Goal: Information Seeking & Learning: Learn about a topic

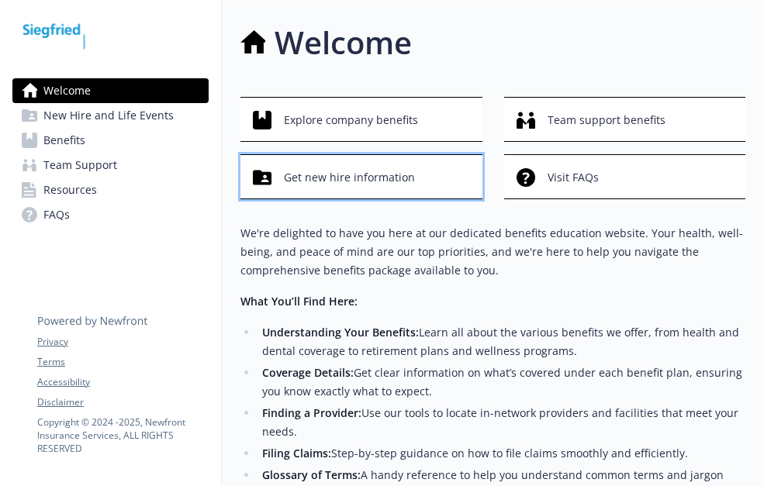
click at [379, 171] on span "Get new hire information" at bounding box center [349, 177] width 131 height 29
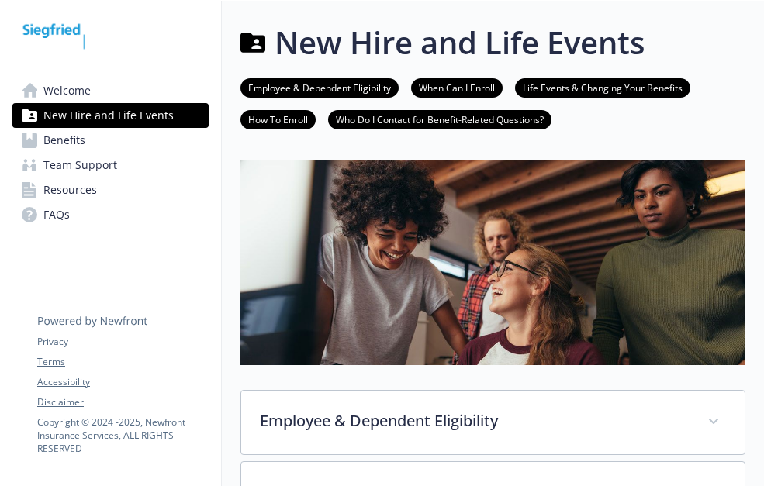
scroll to position [155, 0]
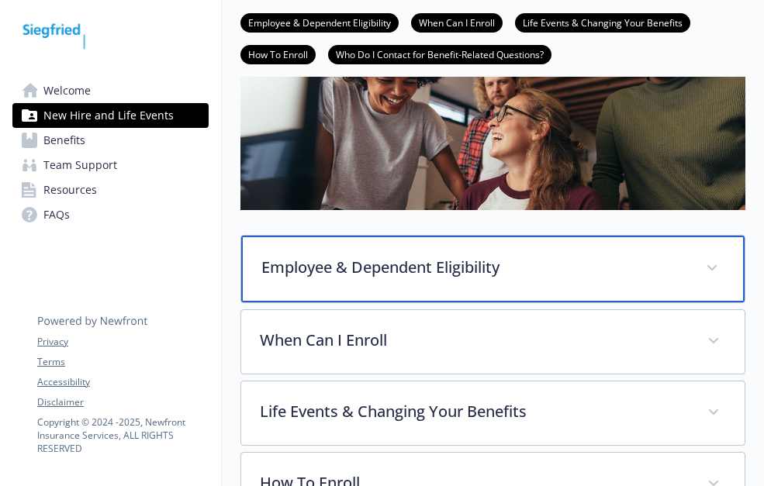
click at [505, 262] on p "Employee & Dependent Eligibility" at bounding box center [474, 267] width 426 height 23
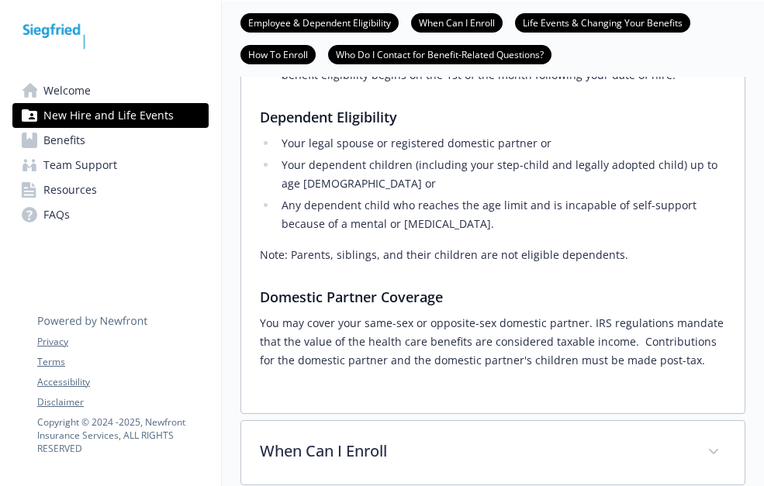
scroll to position [543, 0]
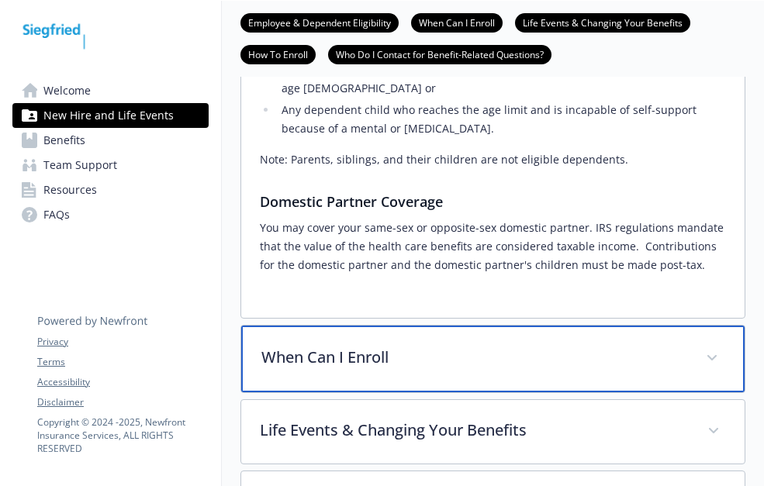
click at [462, 353] on p "When Can I Enroll" at bounding box center [474, 357] width 426 height 23
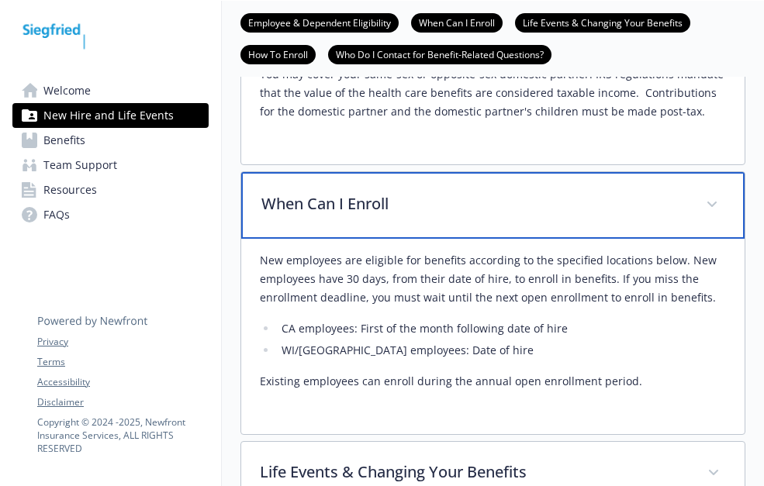
scroll to position [698, 0]
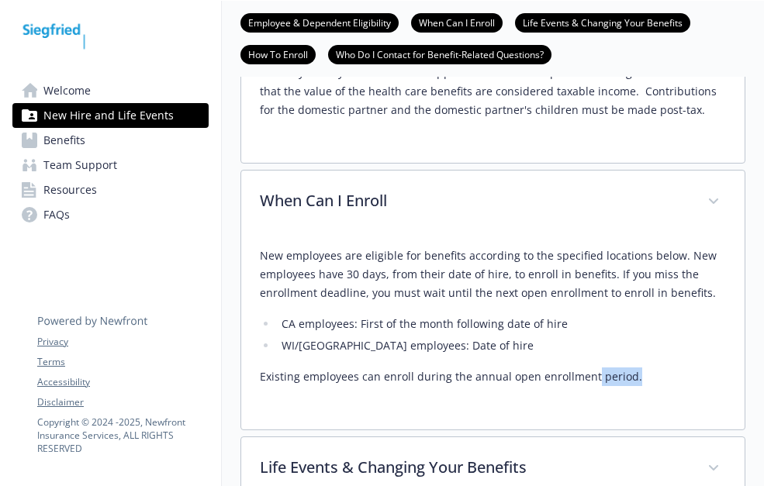
drag, startPoint x: 676, startPoint y: 384, endPoint x: 597, endPoint y: 371, distance: 80.2
click at [597, 371] on p "Existing employees can enroll during the annual open enrollment period." at bounding box center [493, 376] width 466 height 19
drag, startPoint x: 597, startPoint y: 371, endPoint x: 640, endPoint y: 362, distance: 44.4
click at [640, 362] on div "New employees are eligible for benefits according to the specified locations be…" at bounding box center [493, 316] width 466 height 140
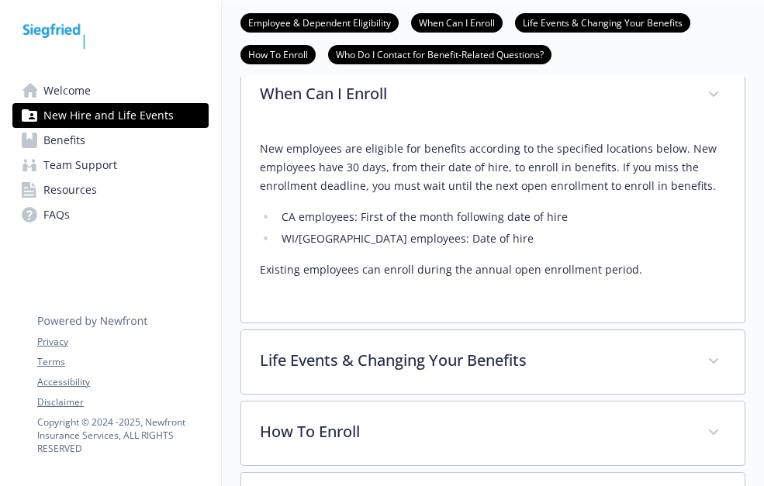
scroll to position [853, 0]
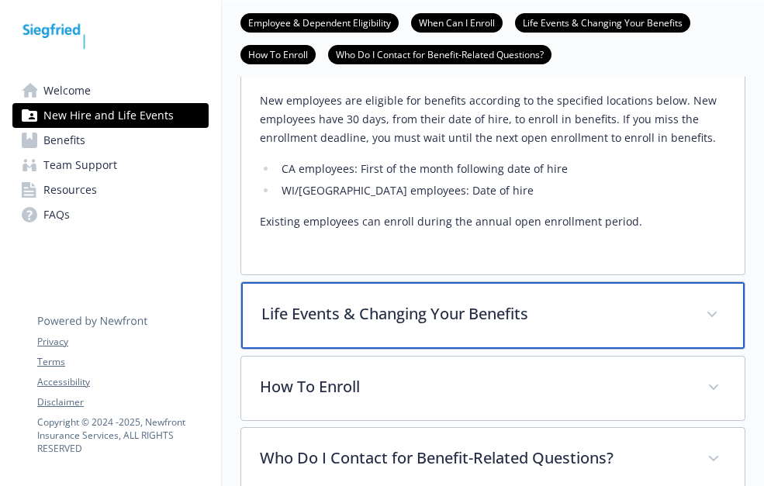
click at [500, 344] on div "Life Events & Changing Your Benefits" at bounding box center [492, 315] width 503 height 67
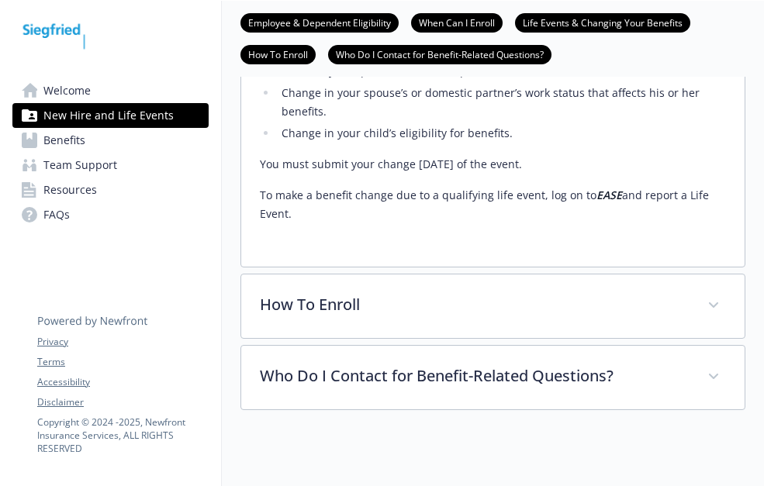
scroll to position [1318, 0]
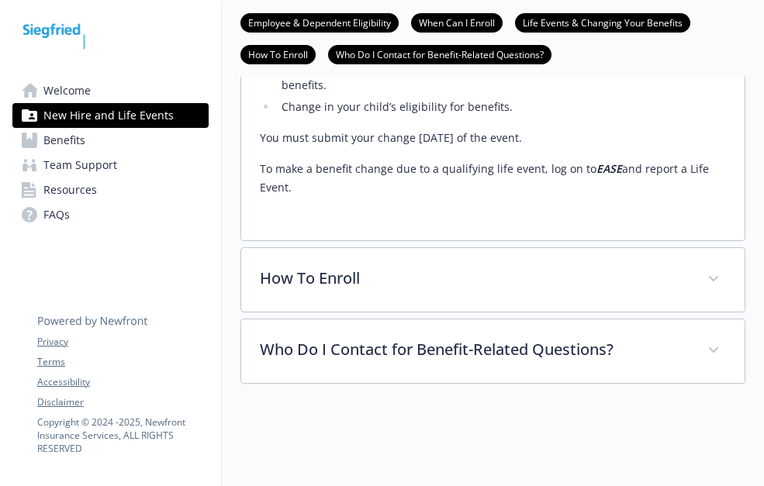
click at [140, 145] on link "Benefits" at bounding box center [110, 140] width 196 height 25
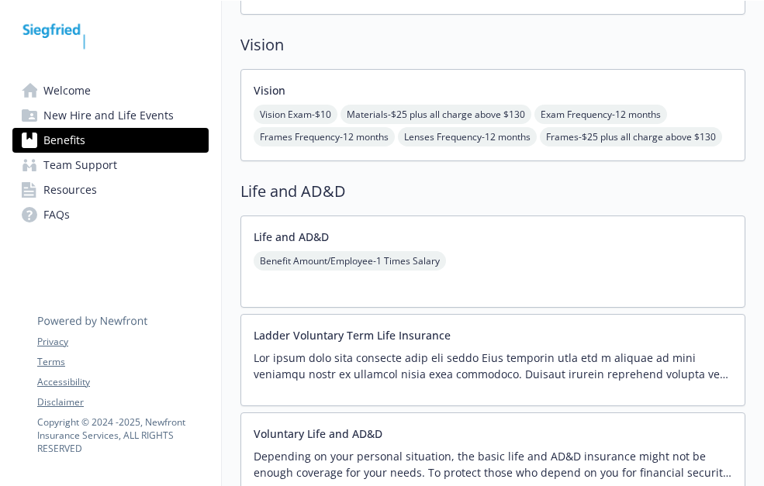
scroll to position [1085, 0]
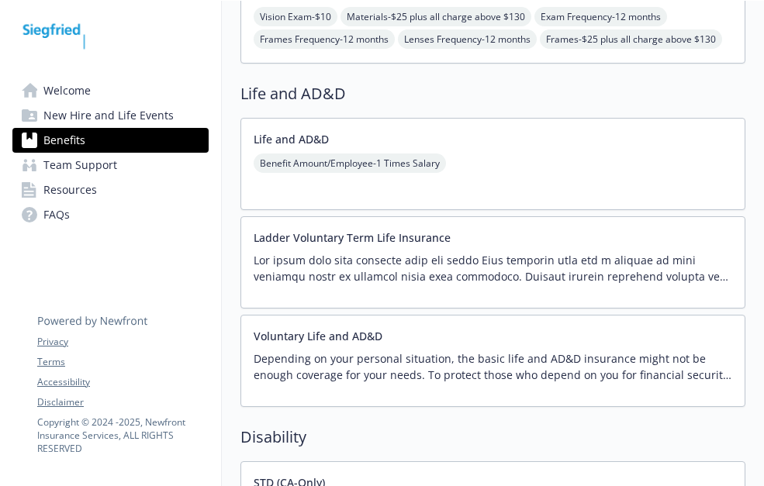
click at [515, 266] on p at bounding box center [492, 268] width 478 height 33
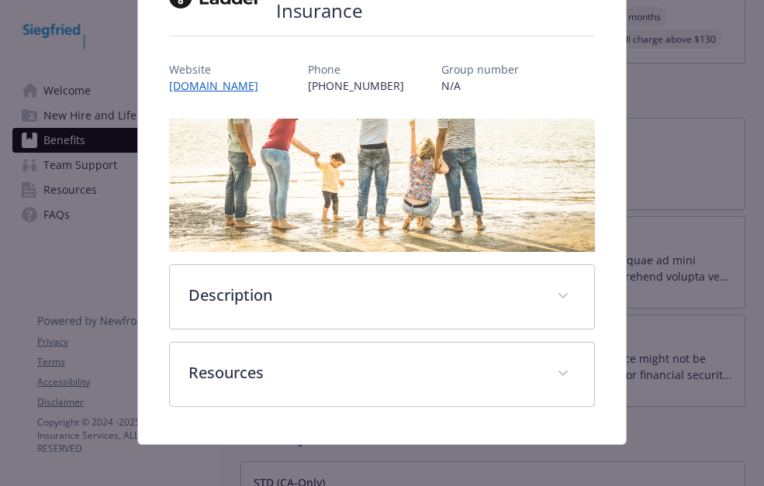
scroll to position [168, 0]
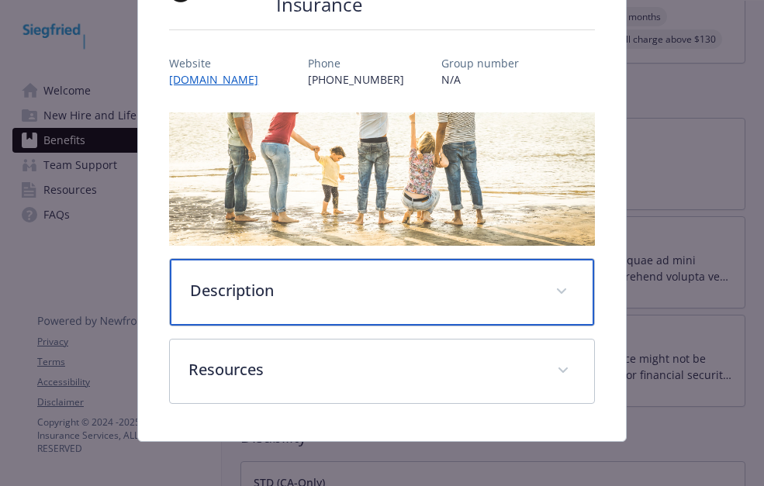
click at [347, 284] on p "Description" at bounding box center [363, 290] width 346 height 23
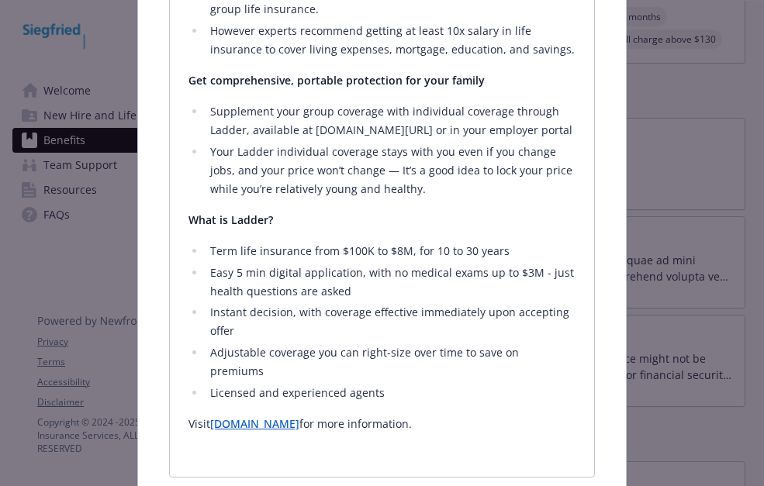
scroll to position [710, 0]
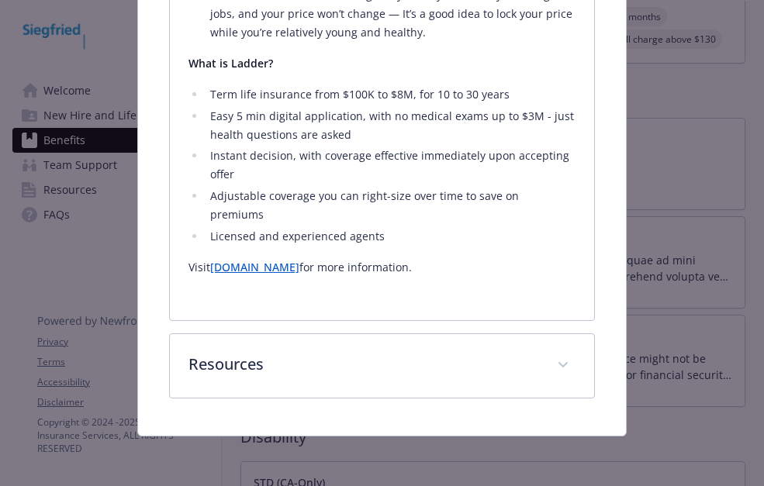
click at [265, 267] on link "[DOMAIN_NAME]" at bounding box center [254, 267] width 89 height 15
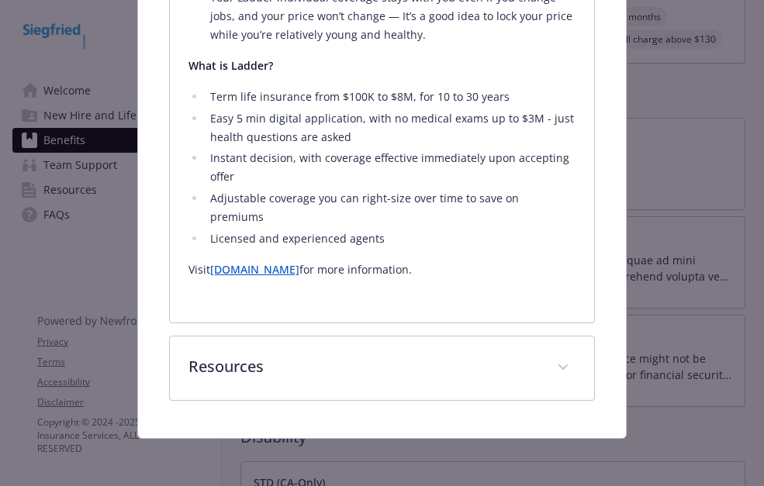
click at [689, 236] on div "Life and AD&D - Ladder Voluntary Term Life Insurance - Group Term Life Ladder V…" at bounding box center [382, 243] width 764 height 486
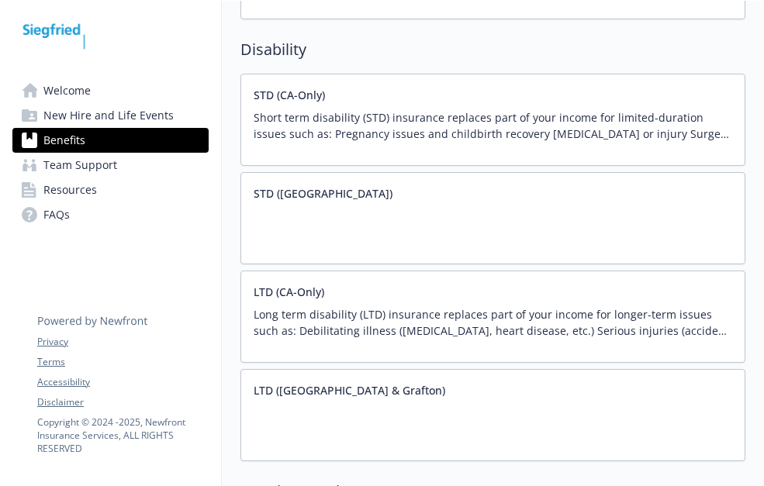
scroll to position [1550, 0]
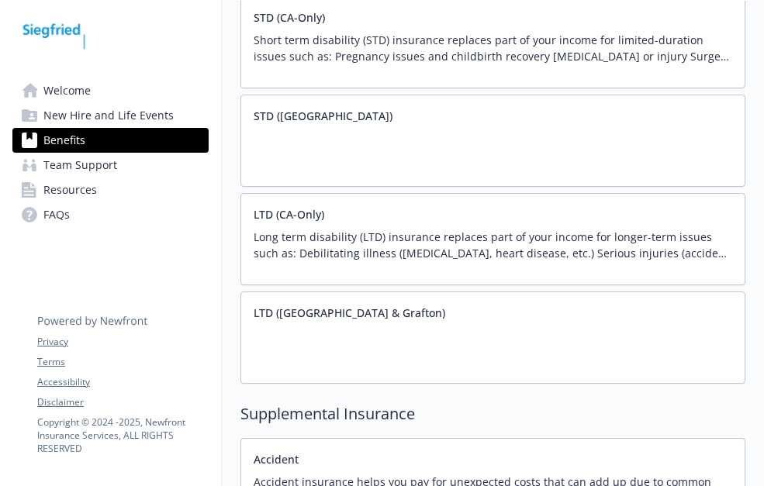
click at [408, 329] on div "LTD ([GEOGRAPHIC_DATA] & Grafton)" at bounding box center [492, 337] width 505 height 92
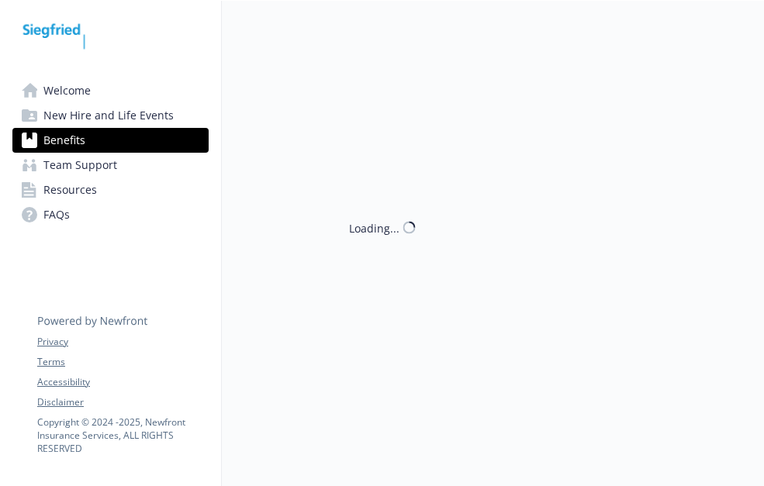
scroll to position [1550, 0]
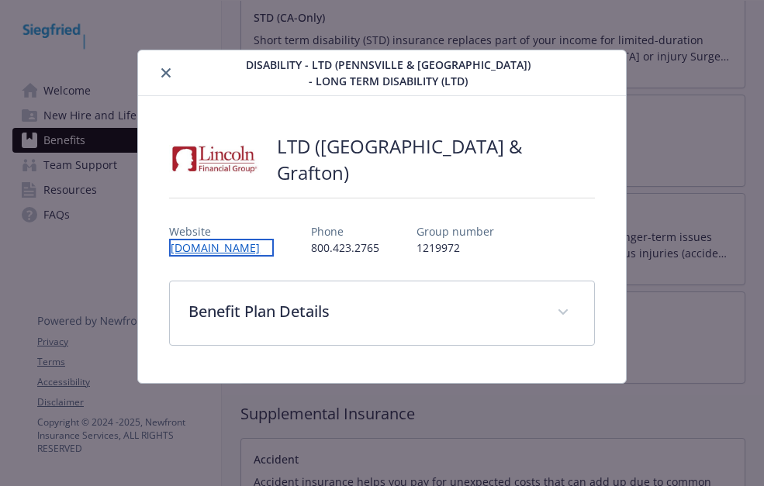
click at [207, 246] on link "[DOMAIN_NAME]" at bounding box center [221, 248] width 105 height 18
click at [178, 78] on div "details for plan Disability - LTD (Pennsville & Grafton) - Long Term Disability…" at bounding box center [194, 73] width 101 height 19
click at [171, 73] on icon "close" at bounding box center [165, 72] width 9 height 9
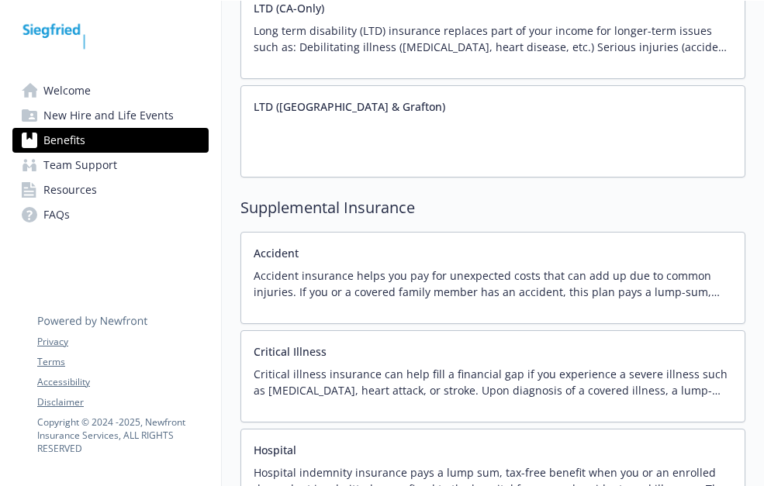
scroll to position [1783, 0]
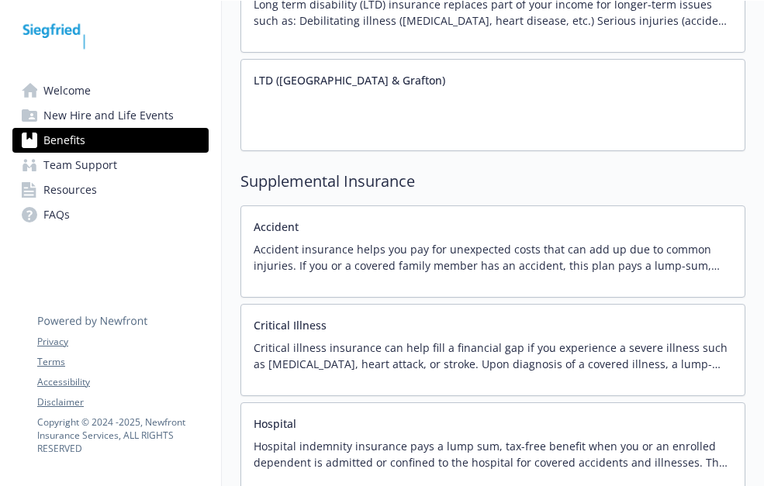
click at [491, 346] on p "Critical illness insurance can help fill a financial gap if you experience a se…" at bounding box center [492, 356] width 478 height 33
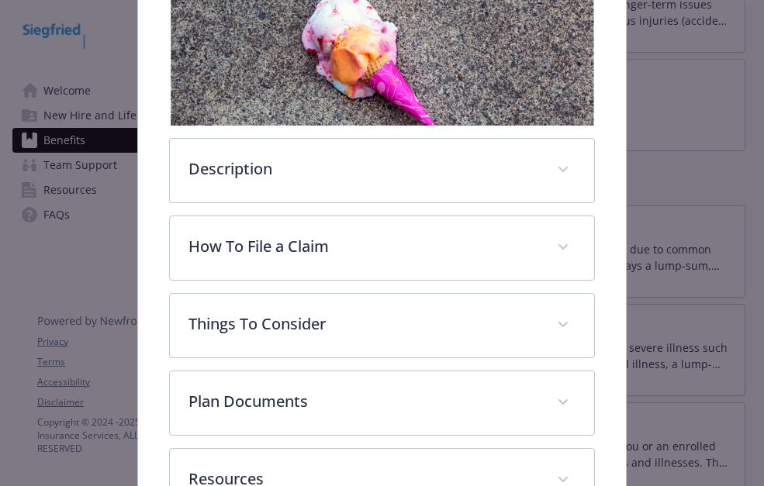
scroll to position [357, 0]
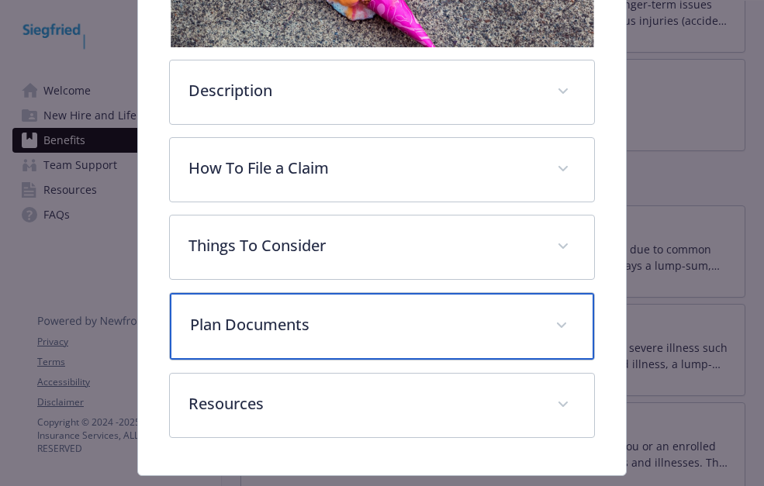
click at [314, 333] on div "Plan Documents" at bounding box center [381, 326] width 423 height 67
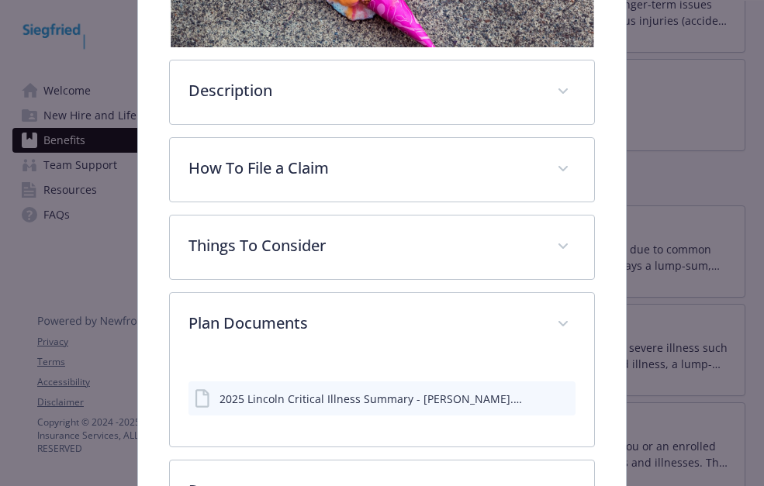
click at [519, 395] on div "2025 Lincoln Critical Illness Summary - [PERSON_NAME].pdf" at bounding box center [381, 398] width 386 height 34
click at [533, 399] on div "details for plan Supplemental Insurance - Critical Illness - Critical Illness" at bounding box center [549, 399] width 39 height 16
click at [530, 398] on icon "download file" at bounding box center [535, 397] width 12 height 12
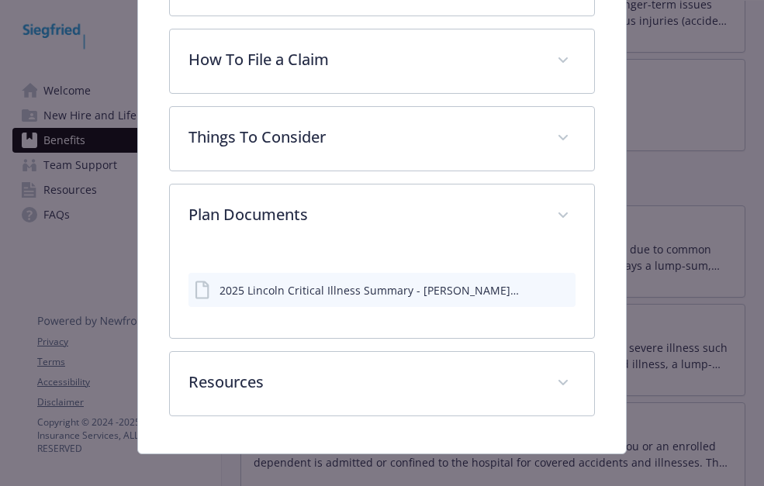
scroll to position [481, 0]
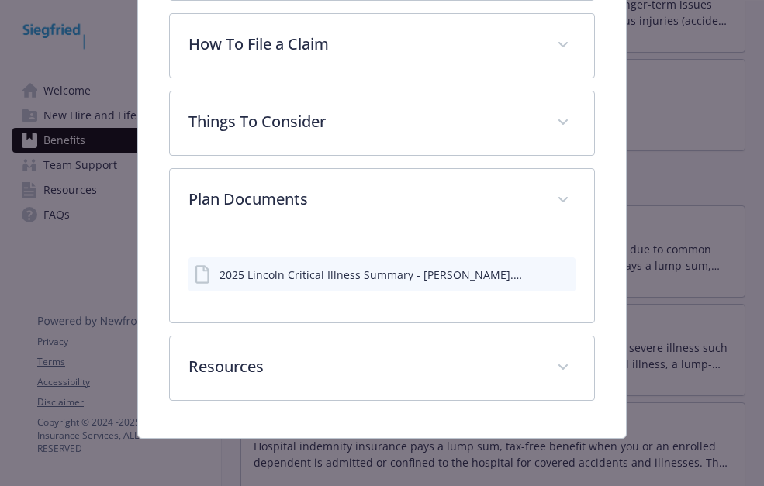
click at [83, 59] on div "Supplemental Insurance - Critical Illness - Critical Illness Critical Illness W…" at bounding box center [382, 4] width 611 height 870
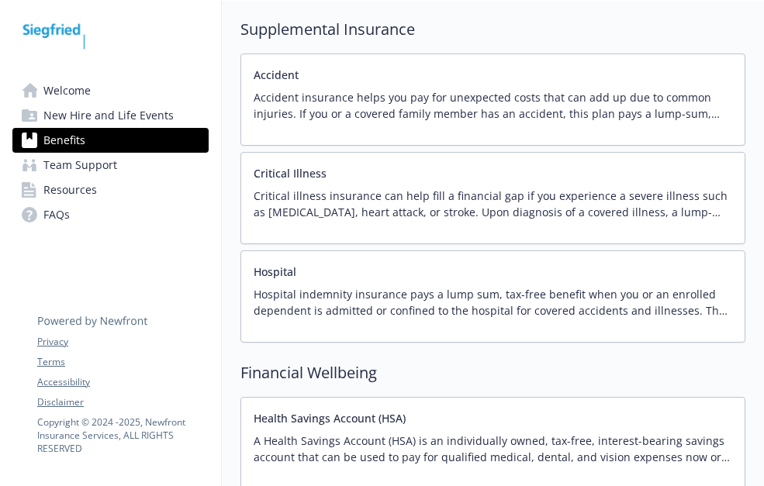
scroll to position [1938, 0]
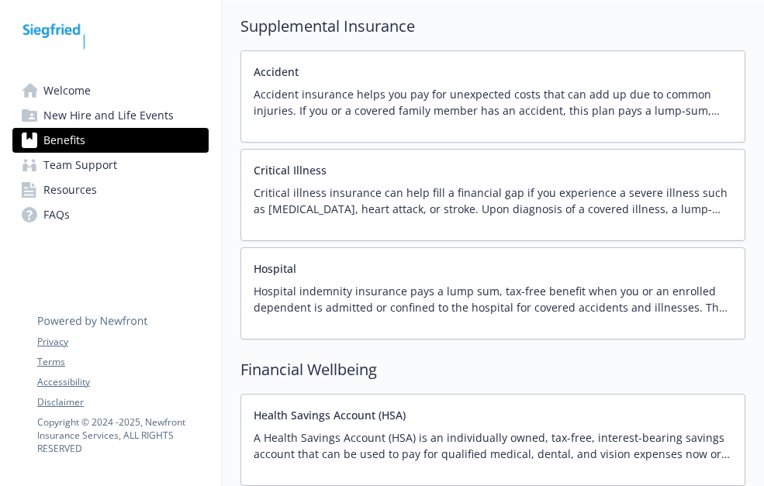
click at [446, 110] on p "Accident insurance helps you pay for unexpected costs that can add up due to co…" at bounding box center [492, 102] width 478 height 33
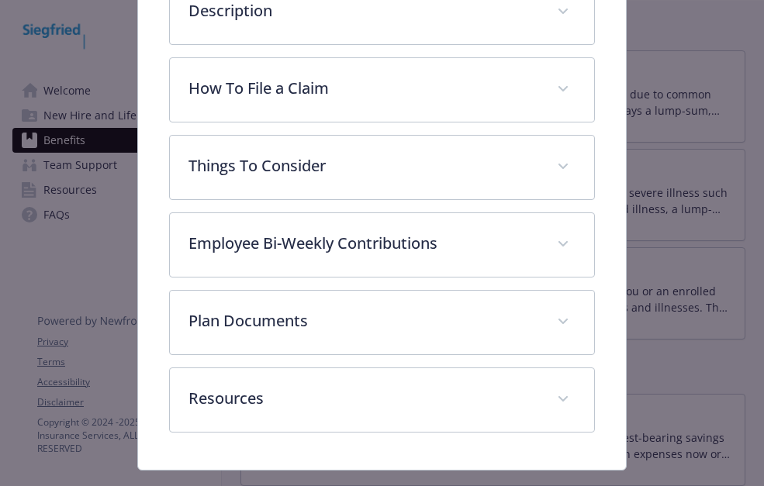
scroll to position [434, 0]
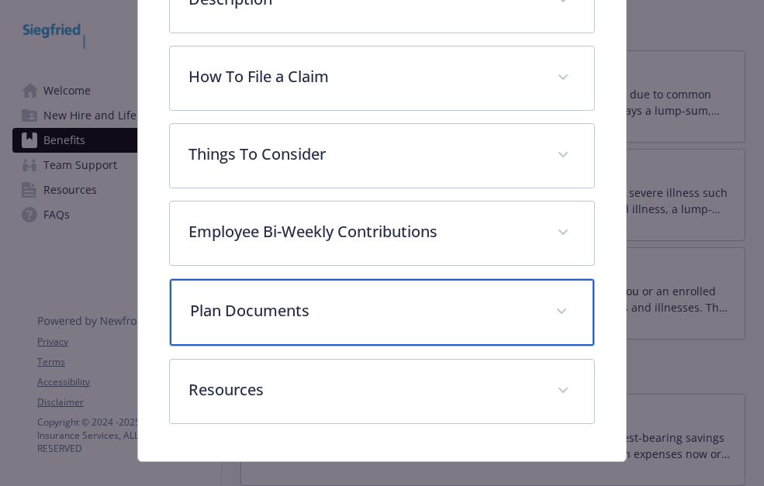
click at [306, 315] on p "Plan Documents" at bounding box center [363, 310] width 346 height 23
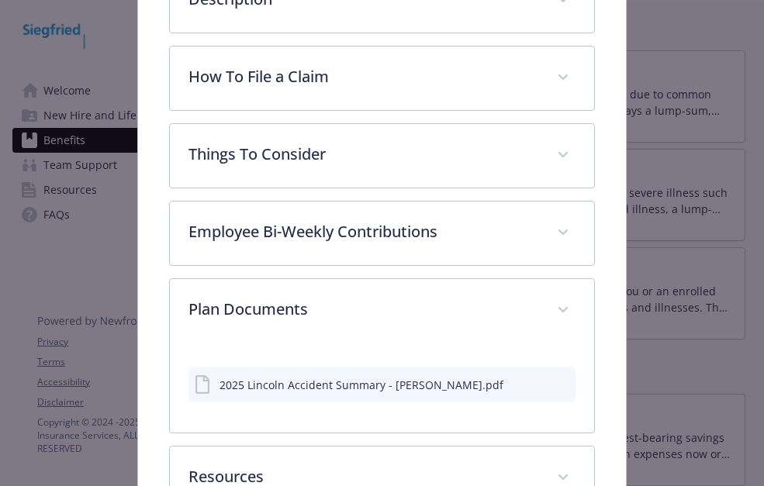
click at [407, 385] on div "2025 Lincoln Accident Summary - [PERSON_NAME].pdf" at bounding box center [361, 385] width 284 height 16
click at [529, 386] on icon "download file" at bounding box center [535, 388] width 12 height 4
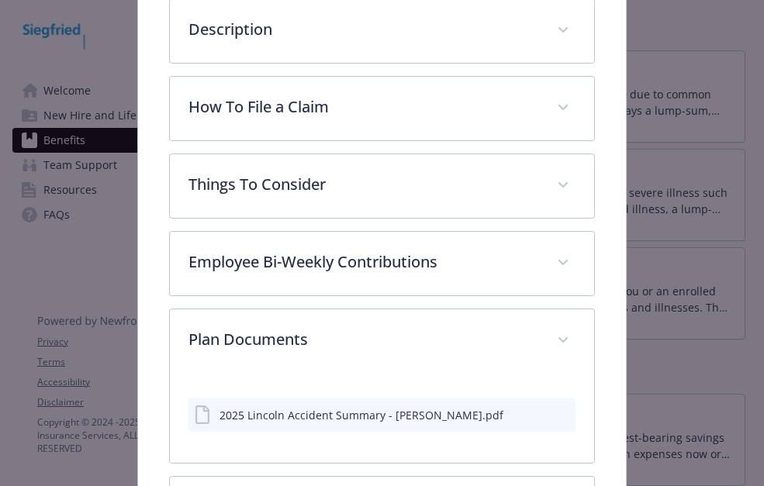
scroll to position [312, 0]
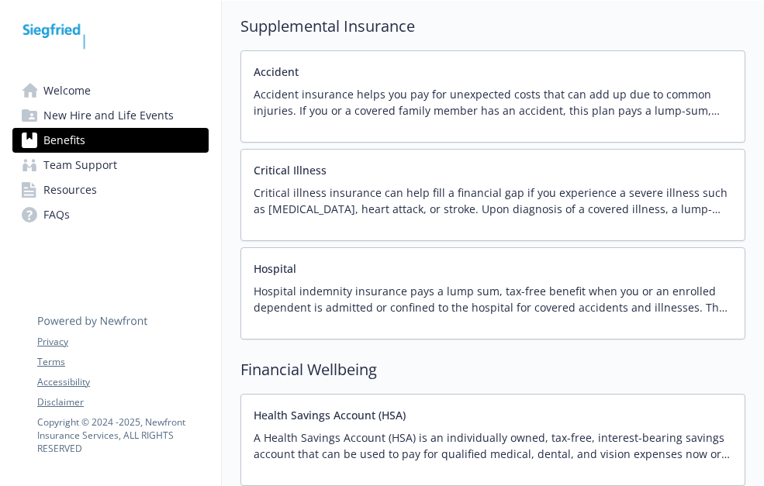
scroll to position [2093, 0]
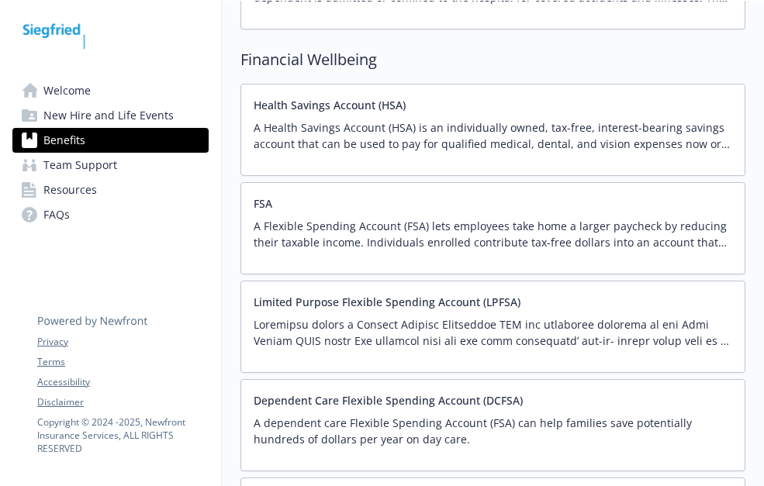
click at [481, 122] on p "A Health Savings Account (HSA) is an individually owned, tax-free, interest-bea…" at bounding box center [492, 135] width 478 height 33
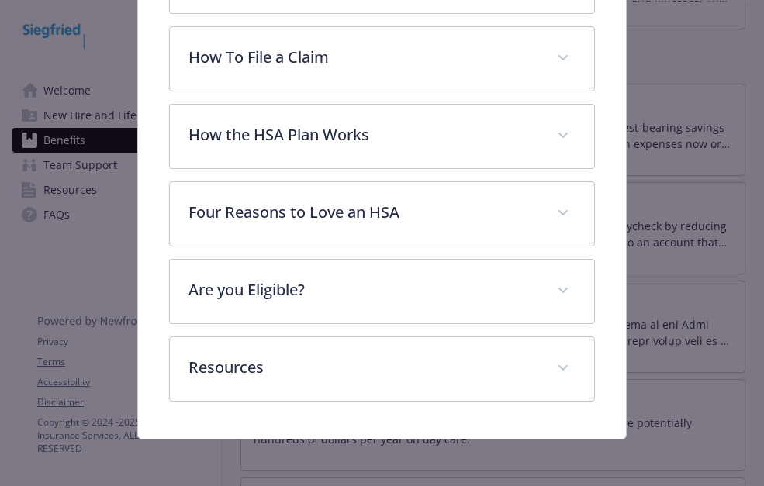
scroll to position [498, 0]
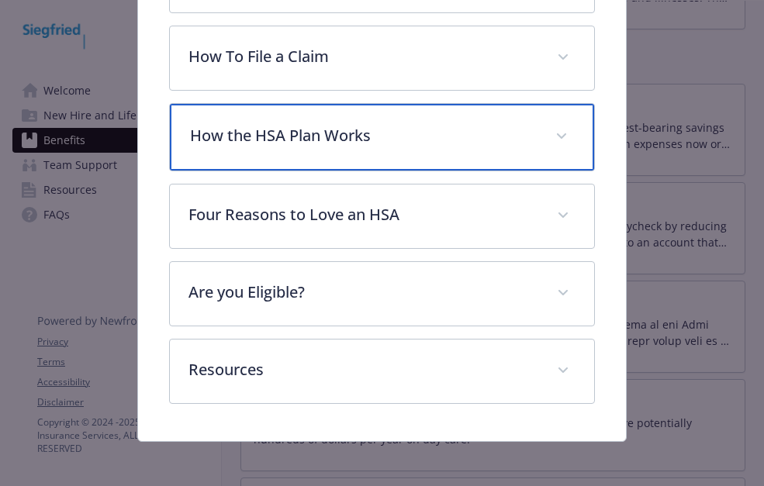
click at [493, 154] on div "How the HSA Plan Works" at bounding box center [381, 137] width 423 height 67
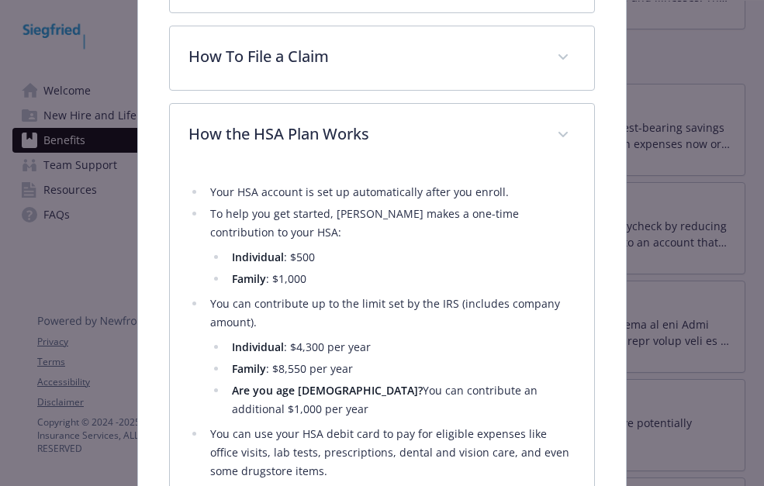
click at [674, 55] on div "Financial Wellbeing - Health Savings Account (HSA) - Health Savings Account Hea…" at bounding box center [382, 193] width 611 height 1284
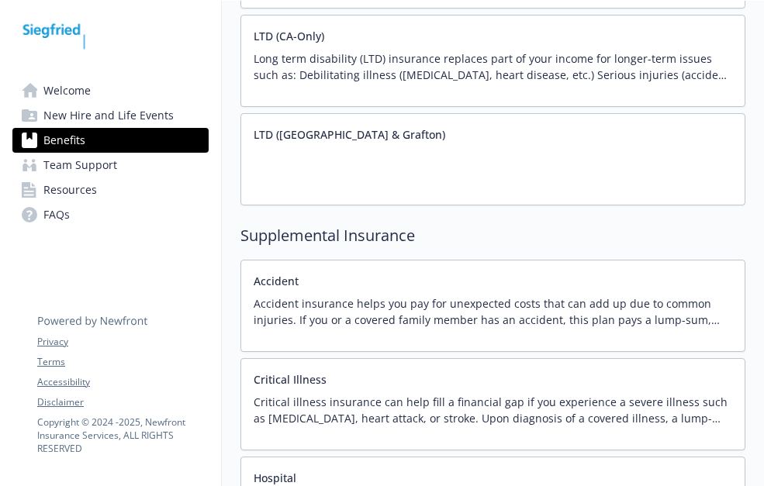
scroll to position [1705, 0]
